Goal: Transaction & Acquisition: Subscribe to service/newsletter

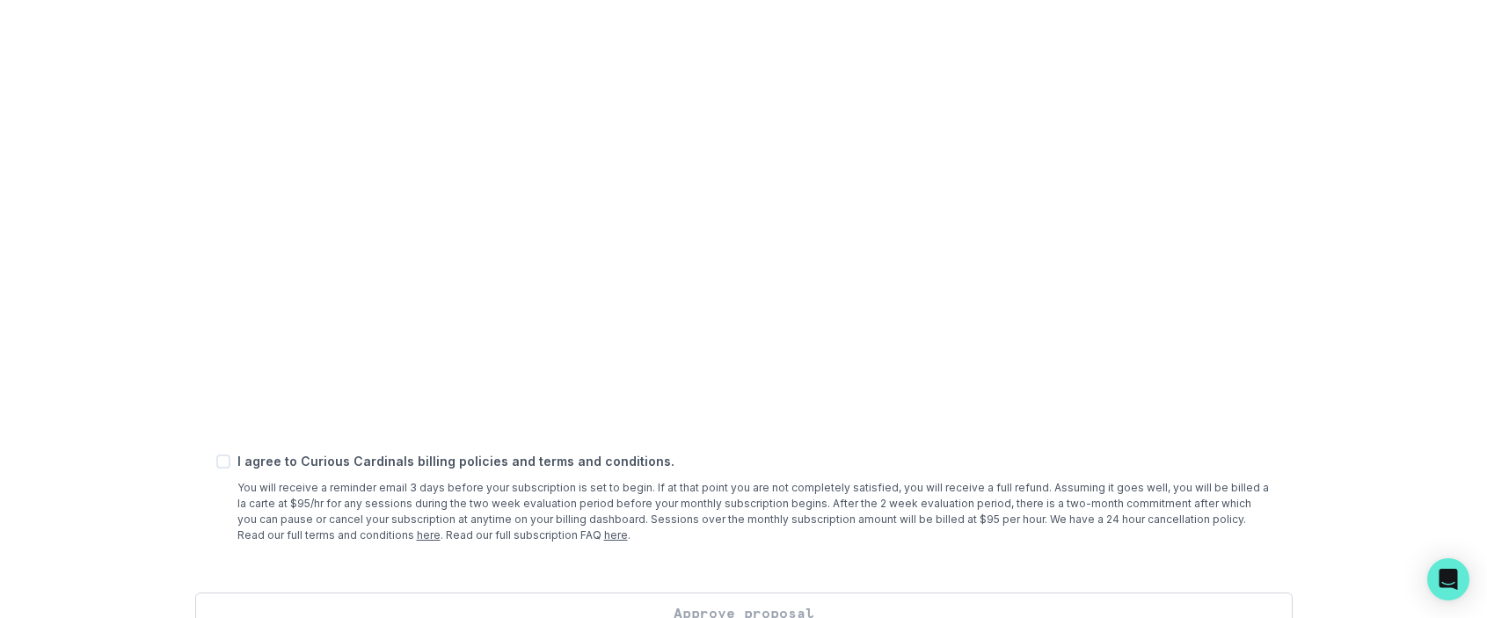
scroll to position [696, 0]
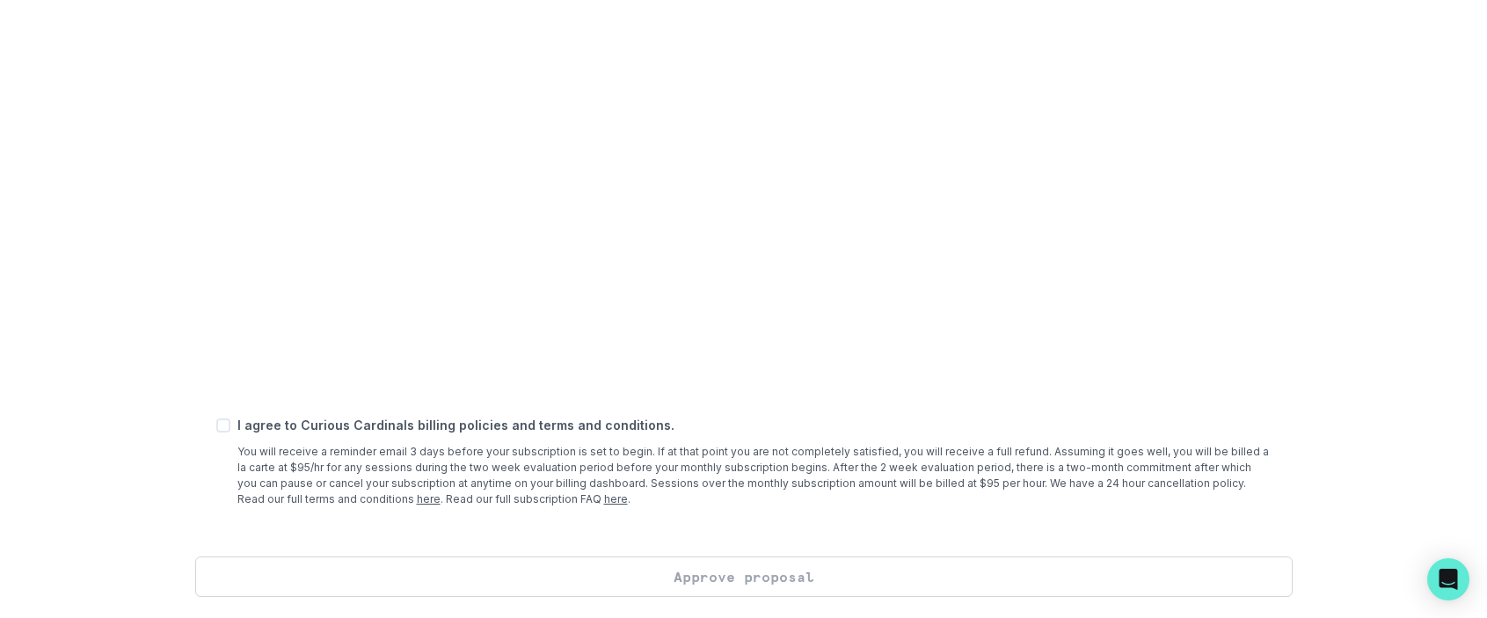
click at [226, 430] on span at bounding box center [223, 426] width 14 height 14
click at [216, 427] on input "checkbox" at bounding box center [215, 426] width 1 height 1
checkbox input "true"
click at [744, 584] on button "Approve proposal" at bounding box center [743, 577] width 1097 height 40
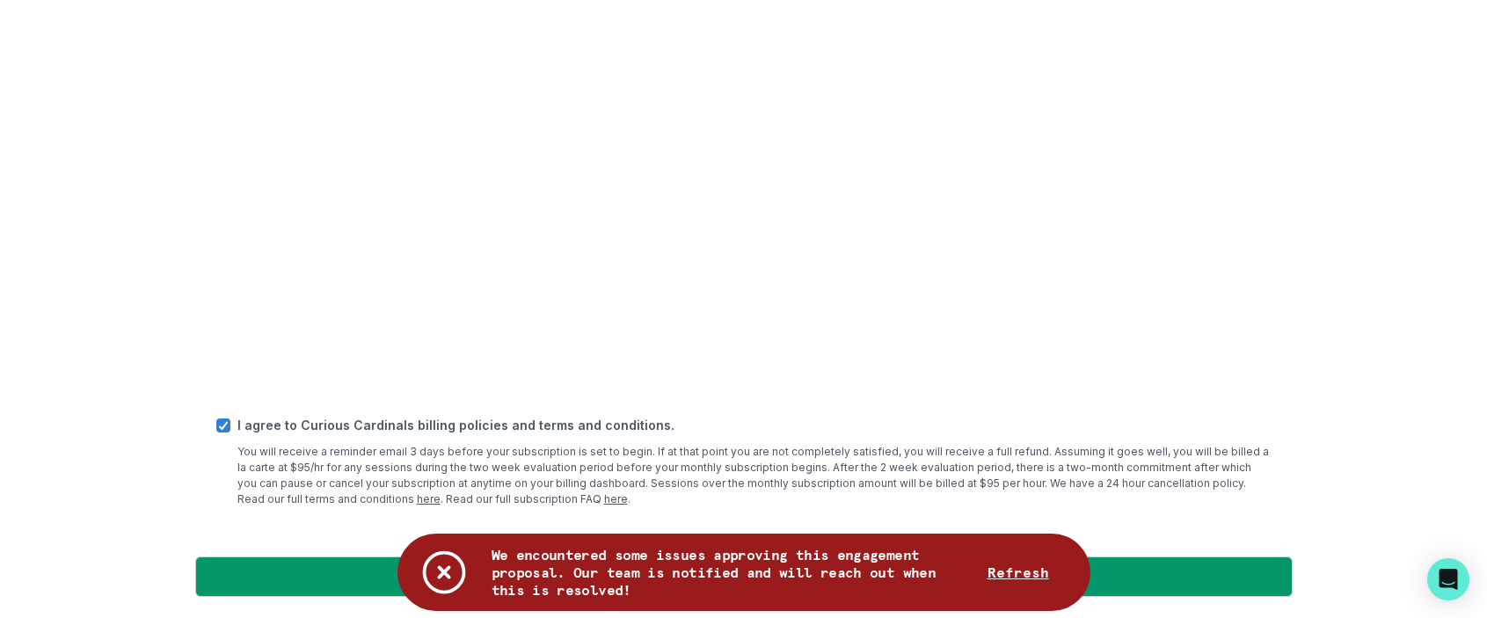
click at [427, 579] on icon "Notifications" at bounding box center [444, 572] width 53 height 53
click at [438, 578] on icon "Notifications" at bounding box center [444, 573] width 40 height 40
click at [440, 569] on icon "Notifications" at bounding box center [444, 573] width 40 height 40
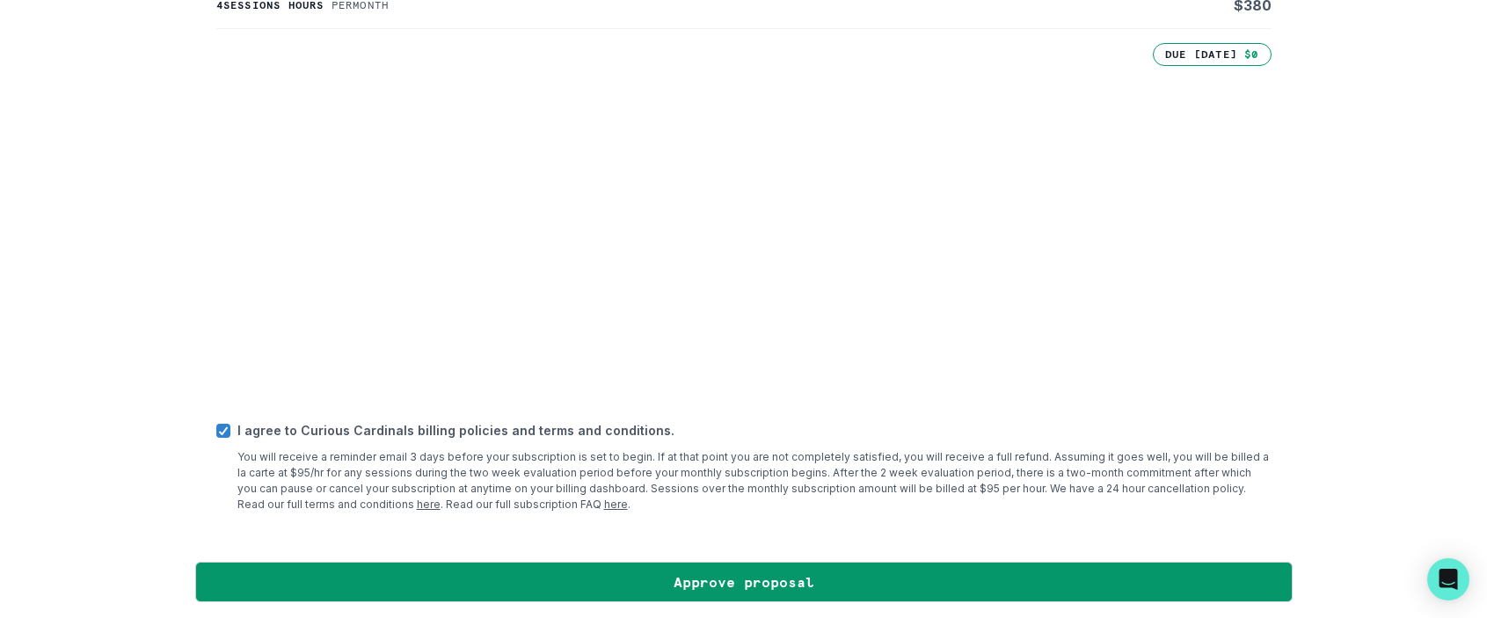
scroll to position [508, 0]
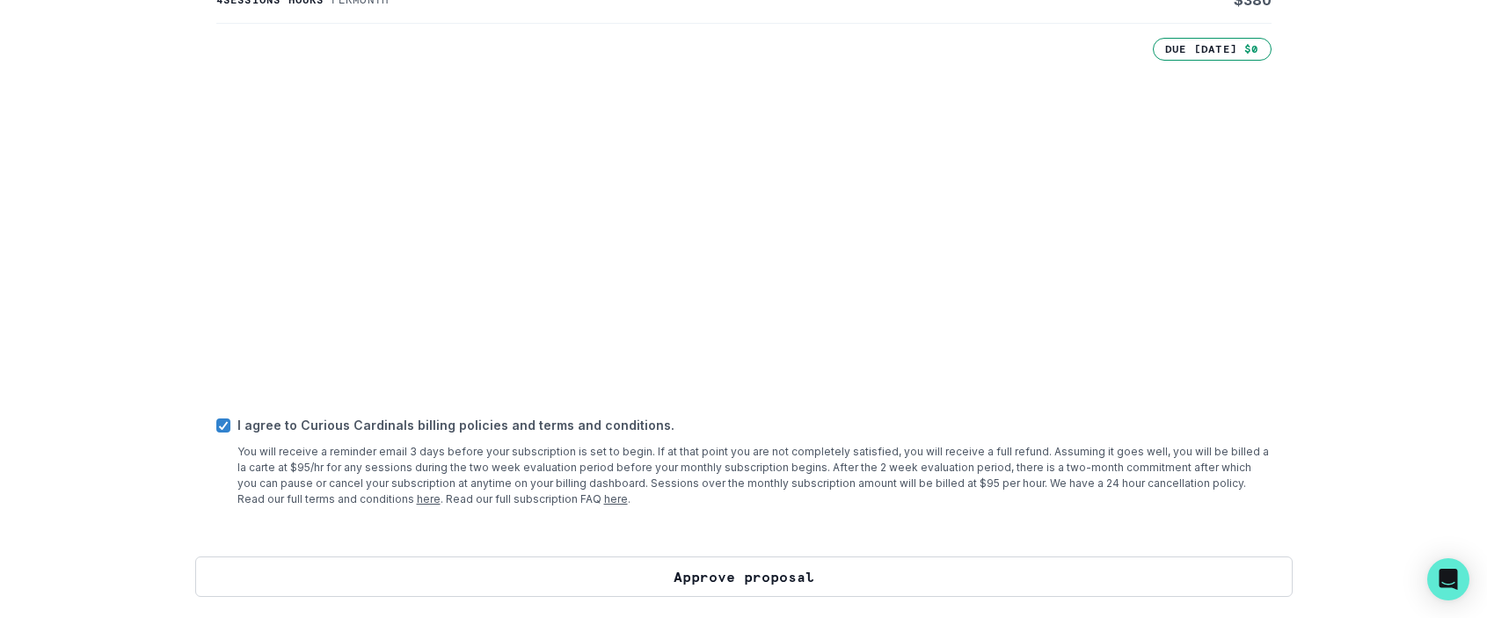
click at [773, 579] on button "Approve proposal" at bounding box center [743, 577] width 1097 height 40
click at [681, 577] on button "Approve proposal" at bounding box center [743, 577] width 1097 height 40
click at [727, 572] on button "Approve proposal" at bounding box center [743, 577] width 1097 height 40
click at [672, 570] on button "Approve proposal" at bounding box center [743, 577] width 1097 height 40
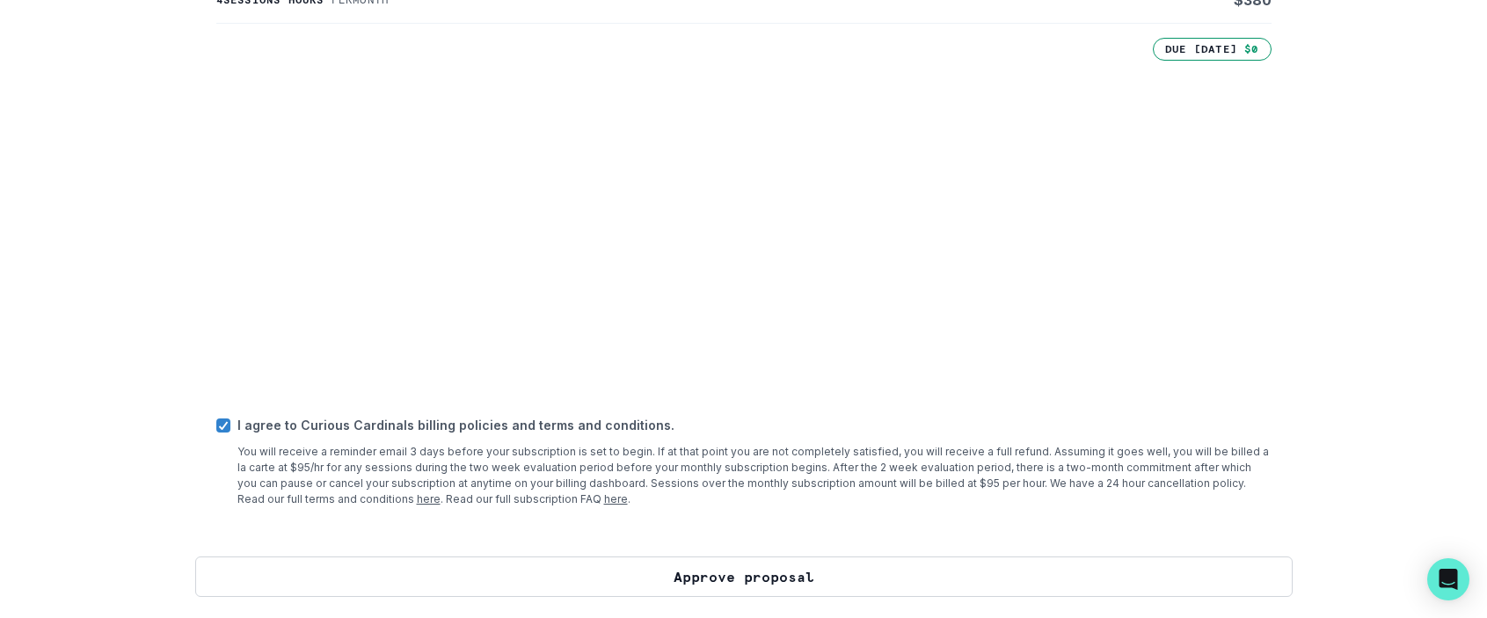
click at [672, 570] on button "Approve proposal" at bounding box center [743, 577] width 1097 height 40
click at [980, 563] on button "Approve proposal" at bounding box center [743, 577] width 1097 height 40
click at [818, 573] on button "Approve proposal" at bounding box center [743, 577] width 1097 height 40
click at [746, 567] on button "Approve proposal" at bounding box center [743, 577] width 1097 height 40
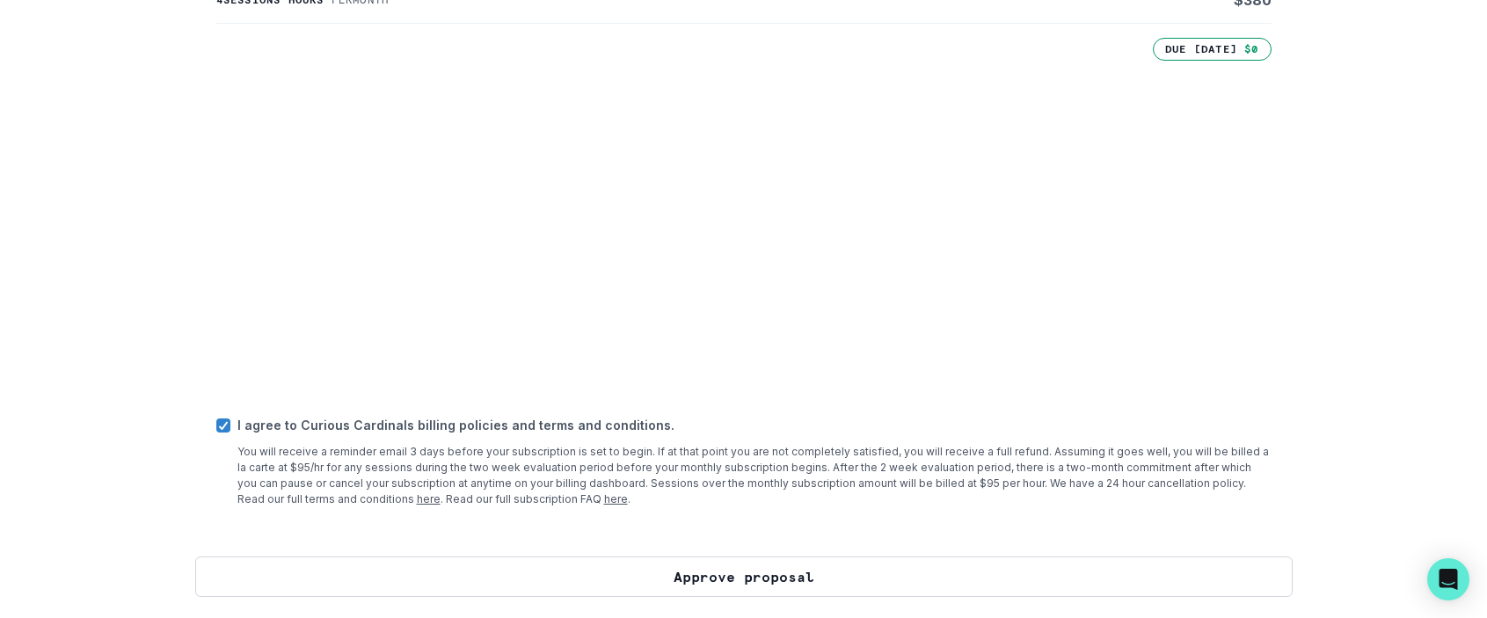
click at [746, 567] on button "Approve proposal" at bounding box center [743, 577] width 1097 height 40
click at [653, 590] on button "Approve proposal" at bounding box center [743, 577] width 1097 height 40
click at [822, 564] on button "Approve proposal" at bounding box center [743, 577] width 1097 height 40
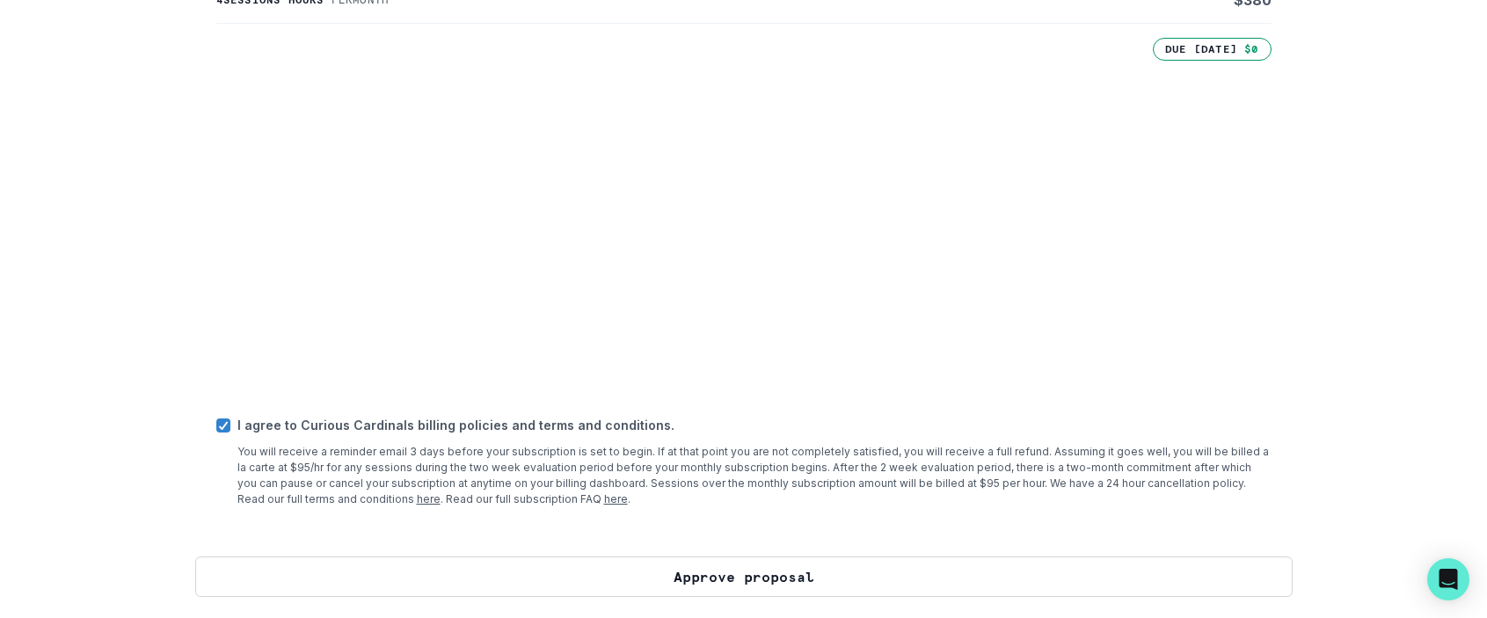
click at [822, 564] on button "Approve proposal" at bounding box center [743, 577] width 1097 height 40
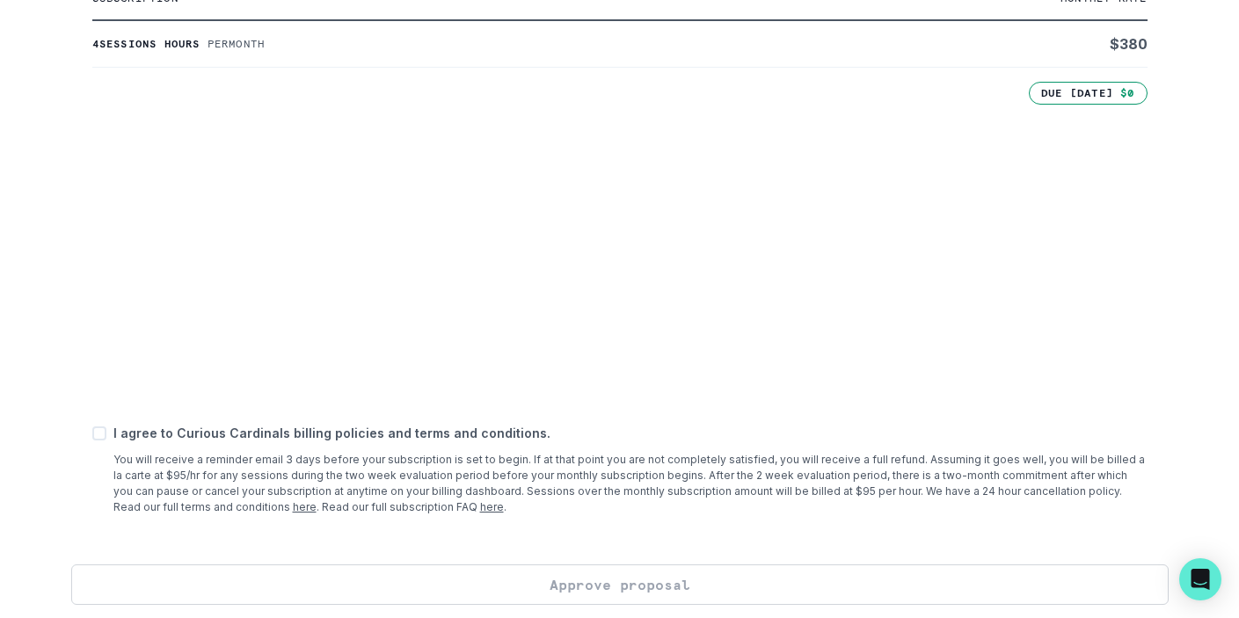
scroll to position [472, 0]
